Goal: Information Seeking & Learning: Learn about a topic

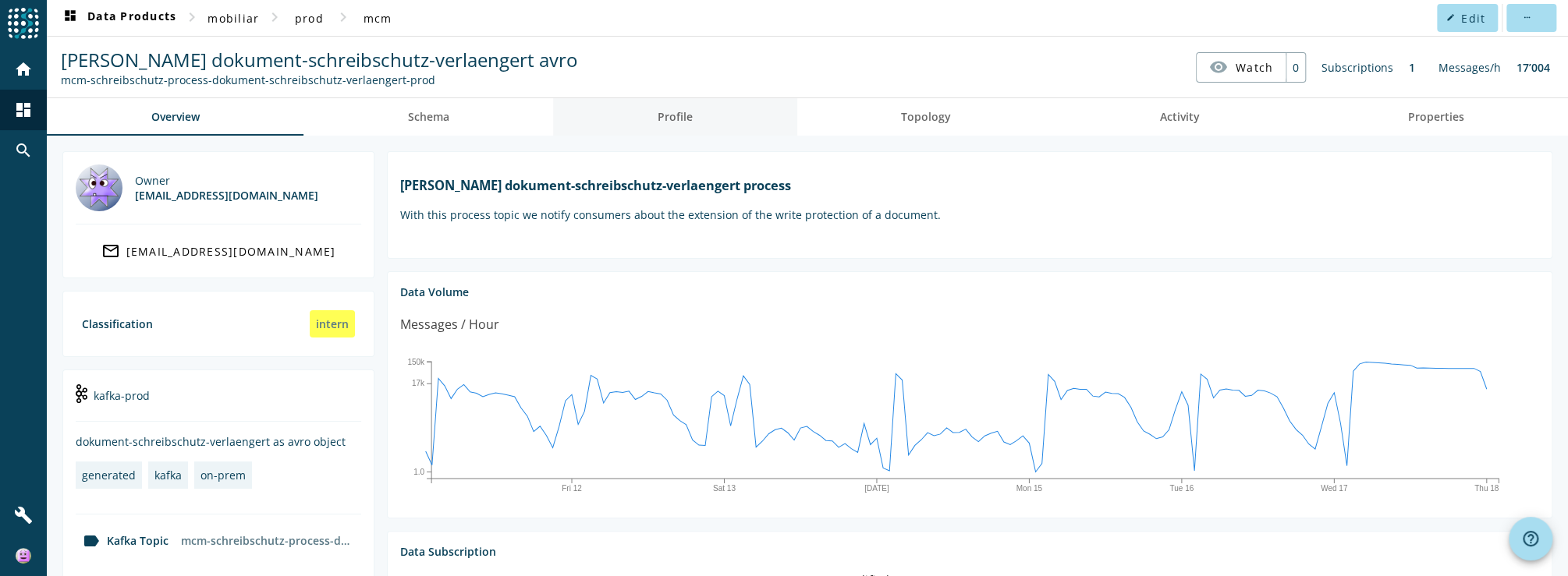
click at [638, 121] on link "Profile" at bounding box center [675, 116] width 244 height 38
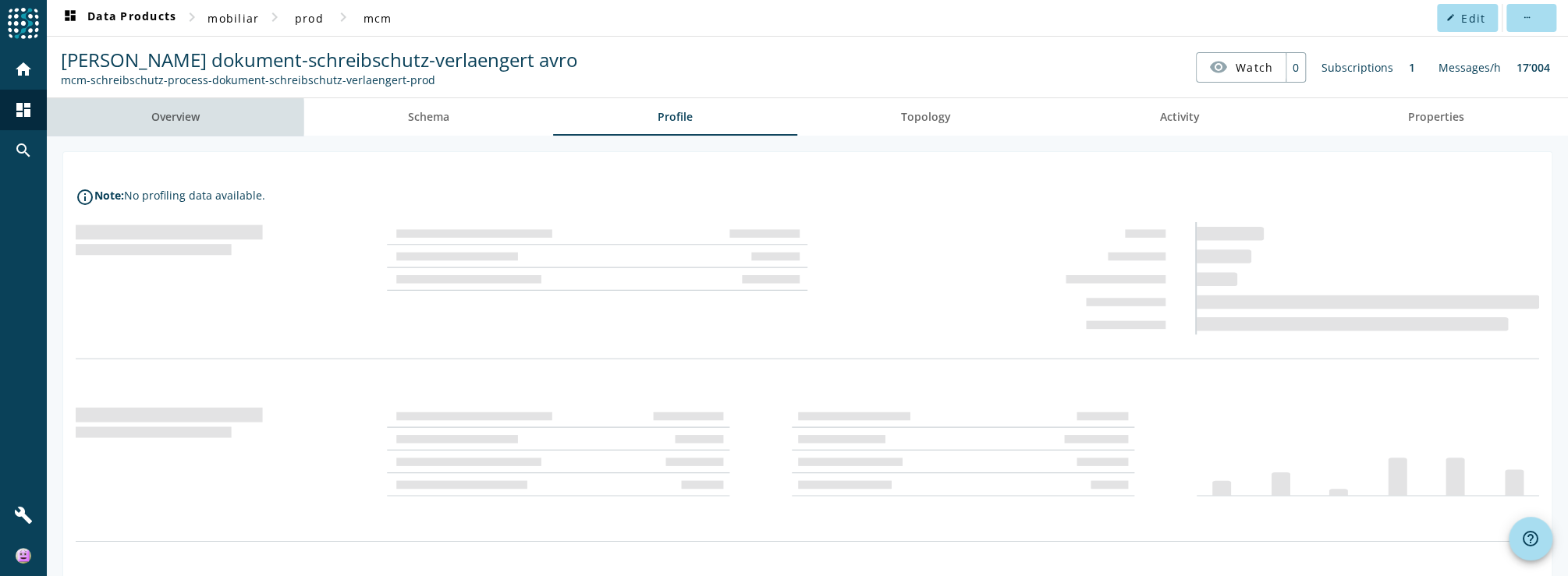
click at [153, 117] on span "Overview" at bounding box center [175, 116] width 48 height 11
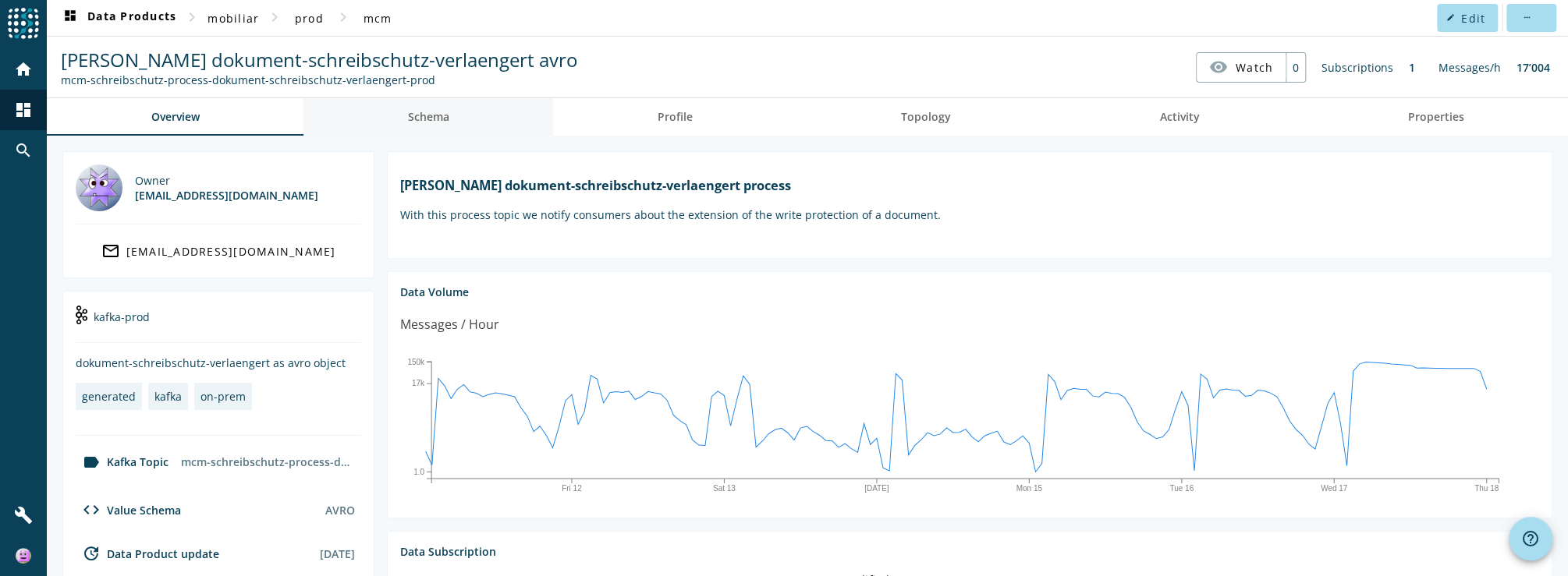
click at [447, 117] on span "Schema" at bounding box center [428, 116] width 41 height 11
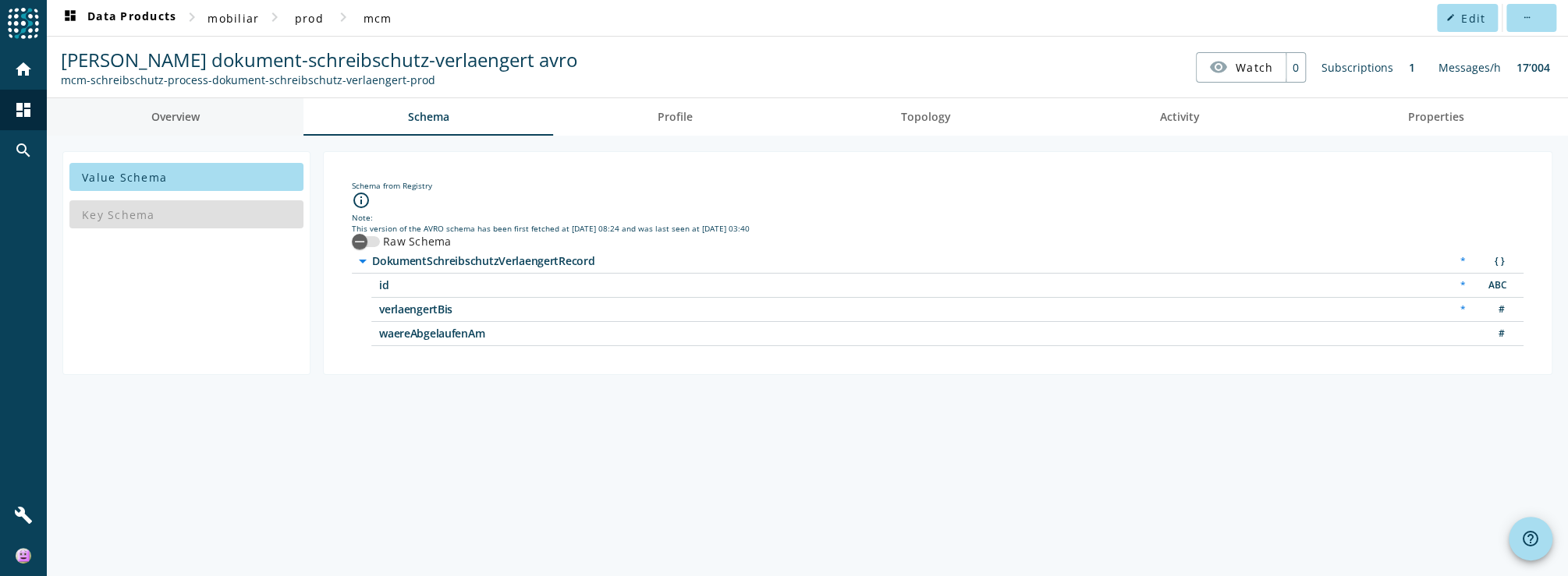
click at [188, 122] on span "Overview" at bounding box center [175, 116] width 48 height 11
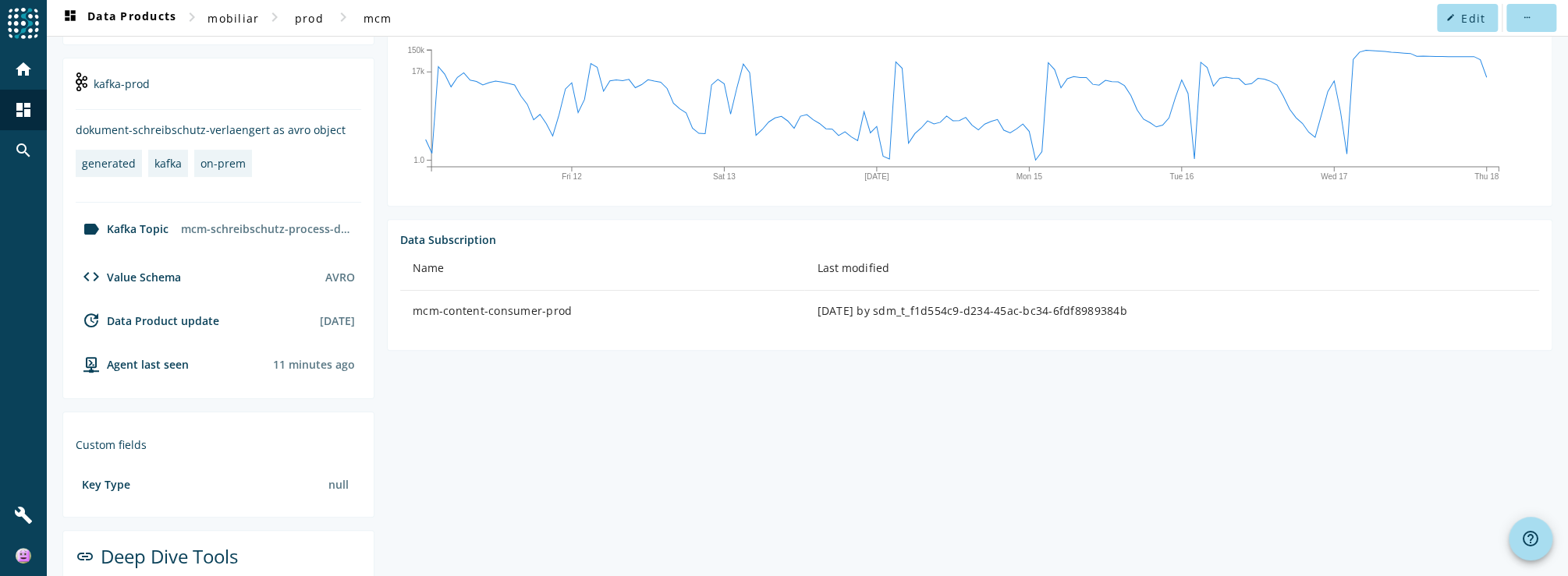
scroll to position [424, 0]
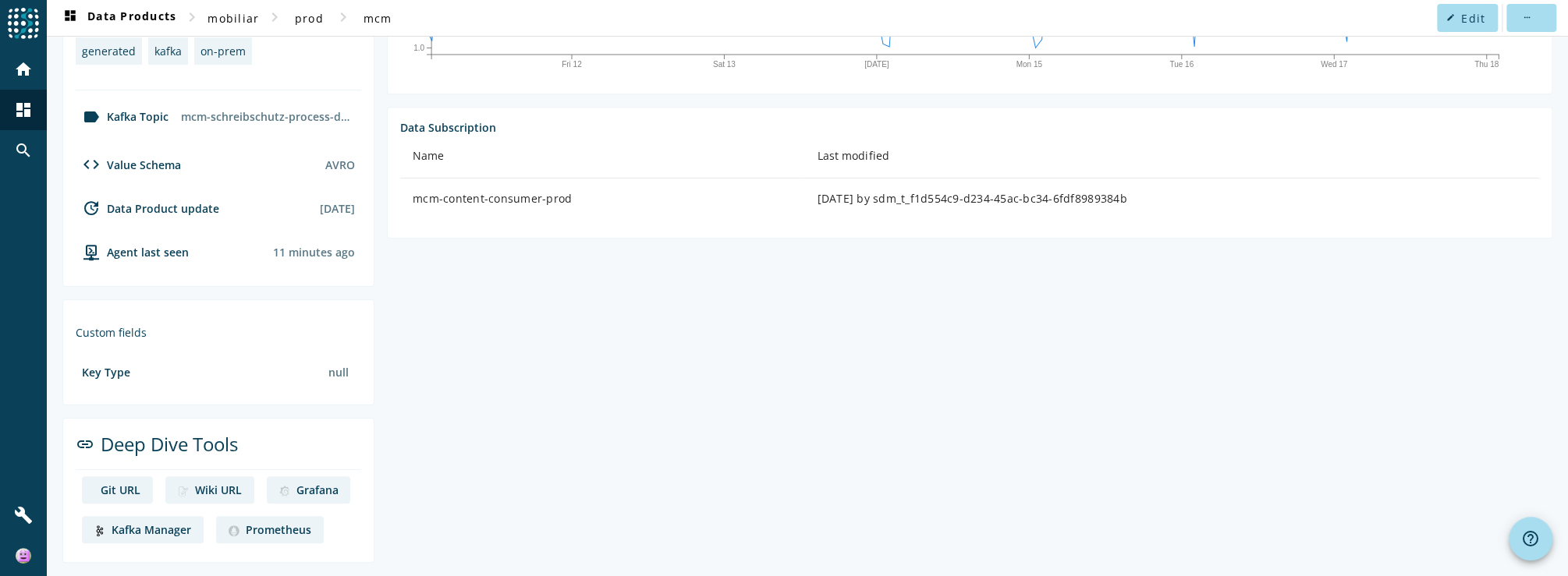
click at [138, 525] on div "Kafka Manager" at bounding box center [151, 530] width 80 height 15
click at [302, 483] on div "Grafana" at bounding box center [316, 489] width 42 height 15
click at [780, 461] on section "[PERSON_NAME] dokument-schreibschutz-verlaengert process With this process topi…" at bounding box center [963, 144] width 1177 height 835
